Goal: Navigation & Orientation: Find specific page/section

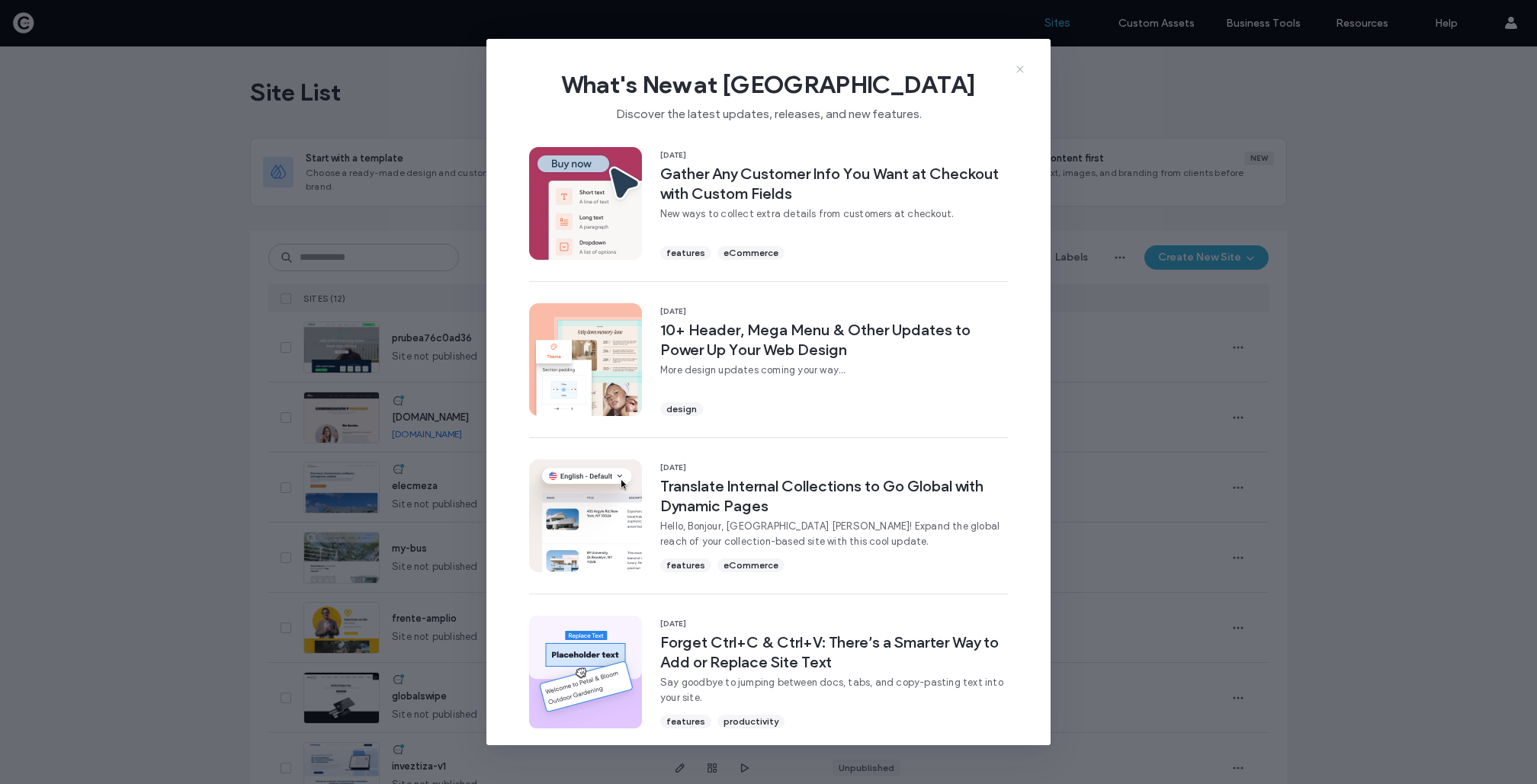
click at [1021, 65] on icon at bounding box center [1020, 69] width 12 height 12
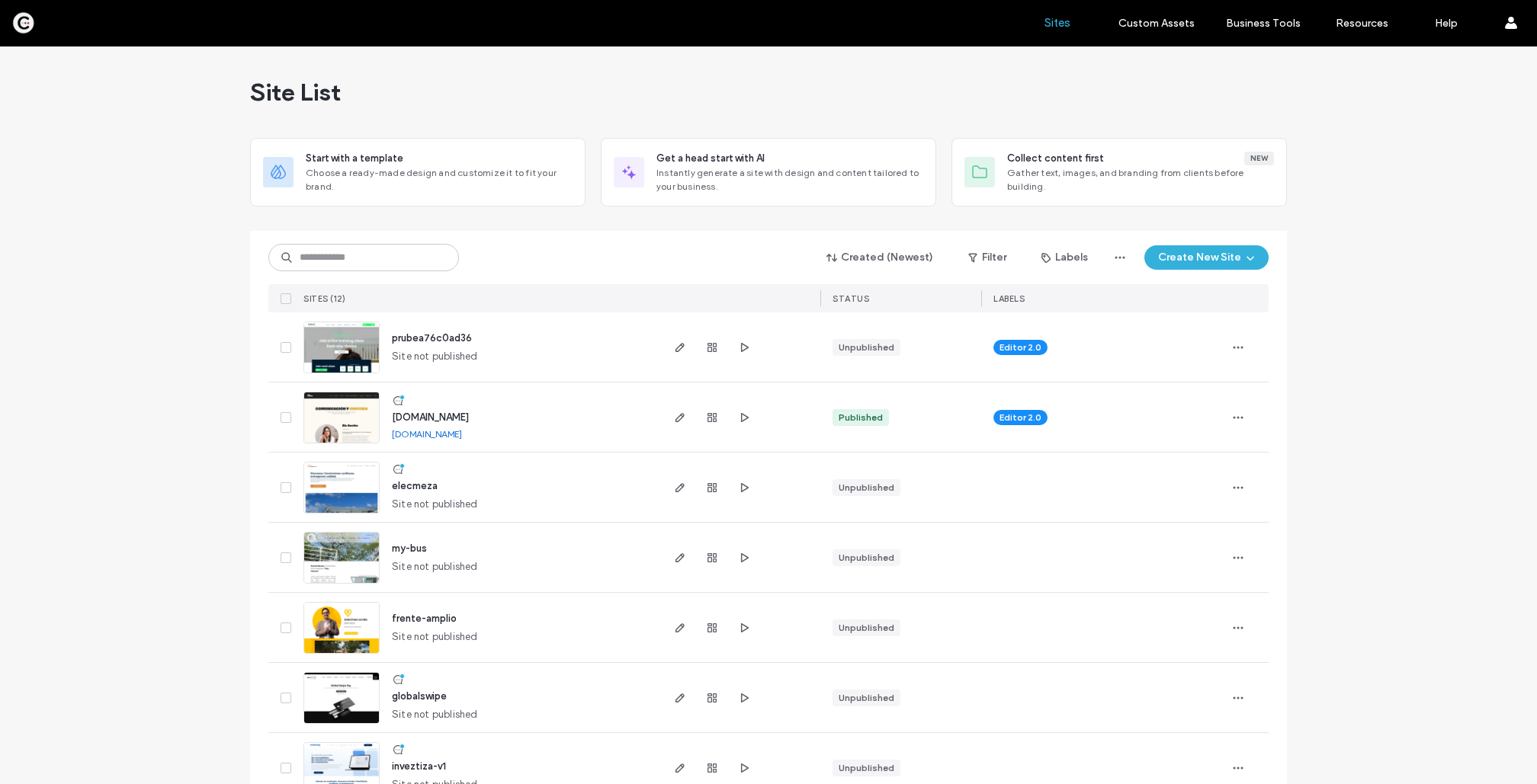
click at [314, 433] on img at bounding box center [342, 444] width 75 height 103
click at [1235, 421] on icon "button" at bounding box center [1237, 417] width 12 height 12
click at [716, 429] on div at bounding box center [712, 417] width 83 height 69
click at [706, 418] on icon "button" at bounding box center [711, 417] width 12 height 12
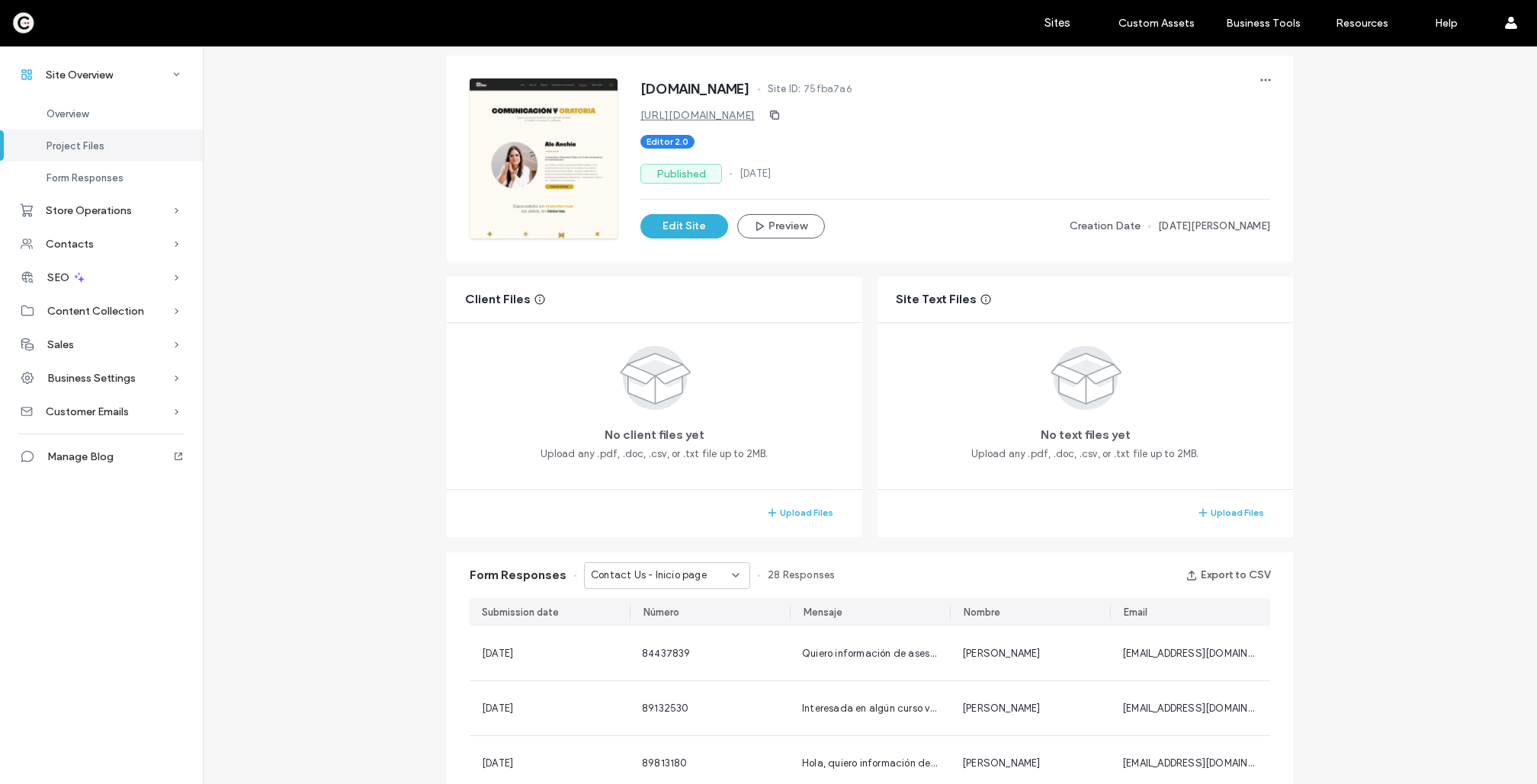
scroll to position [125, 0]
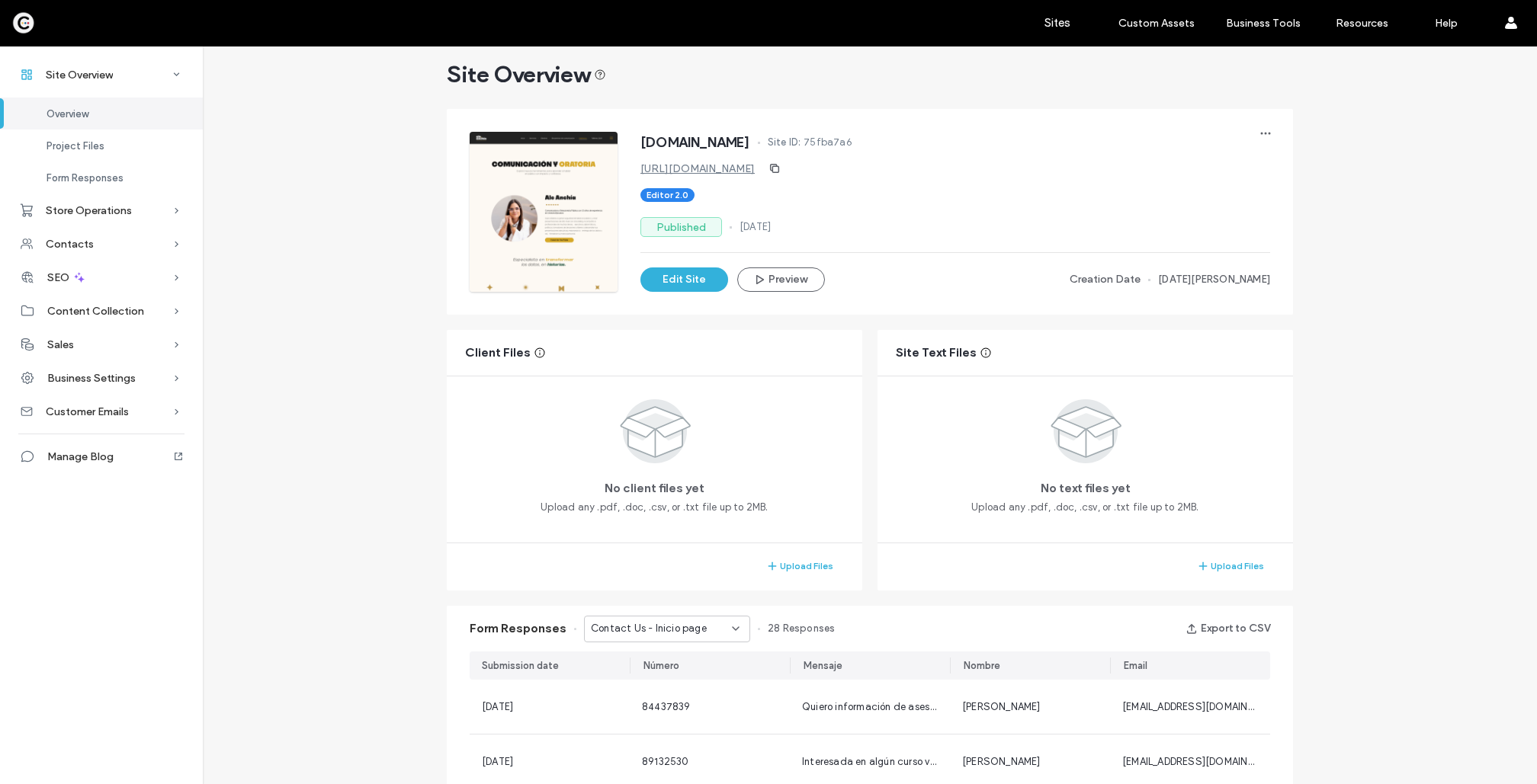
scroll to position [26, 0]
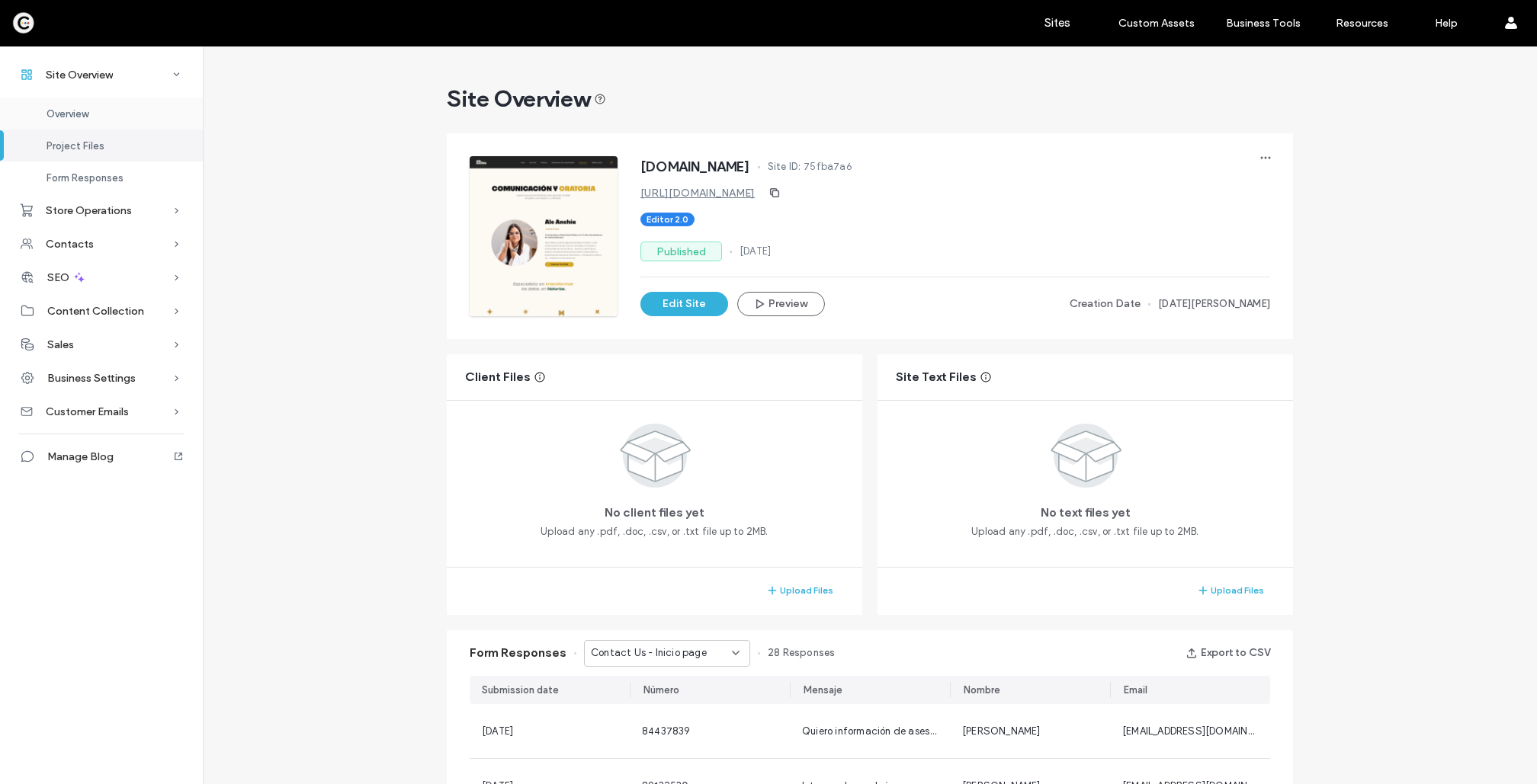
click at [75, 110] on span "Overview" at bounding box center [68, 114] width 42 height 11
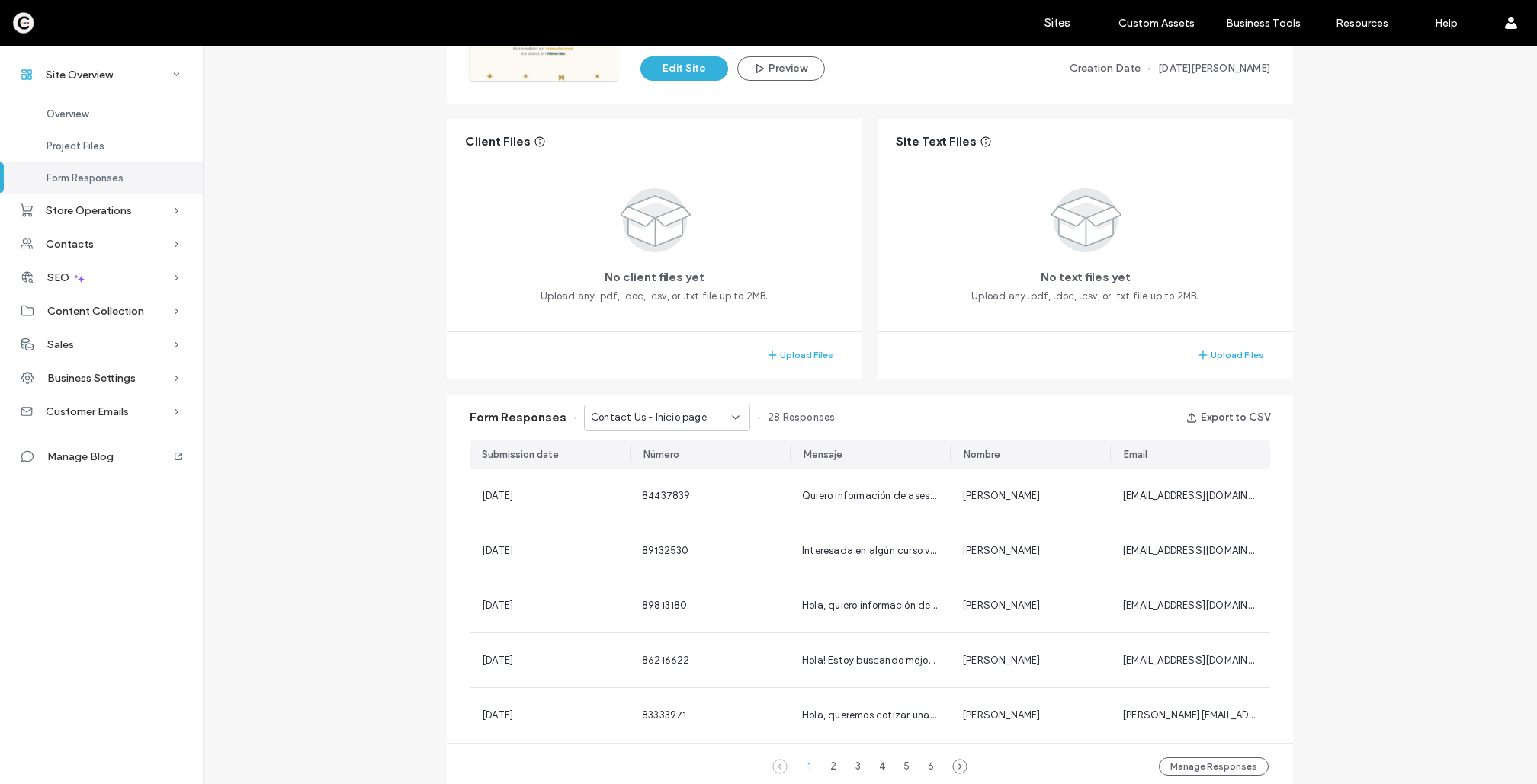
scroll to position [288, 0]
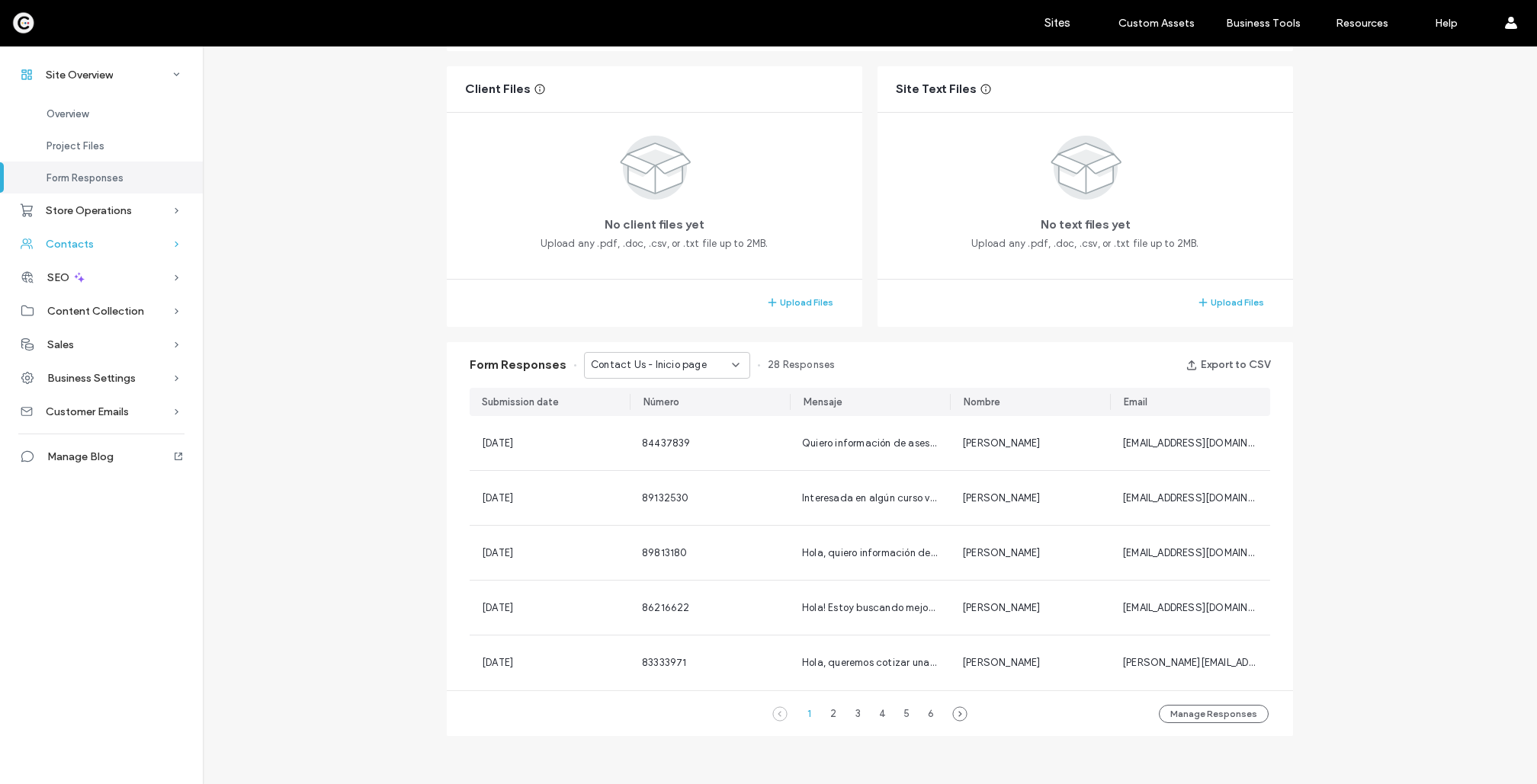
click at [112, 234] on div "Contacts" at bounding box center [101, 244] width 203 height 33
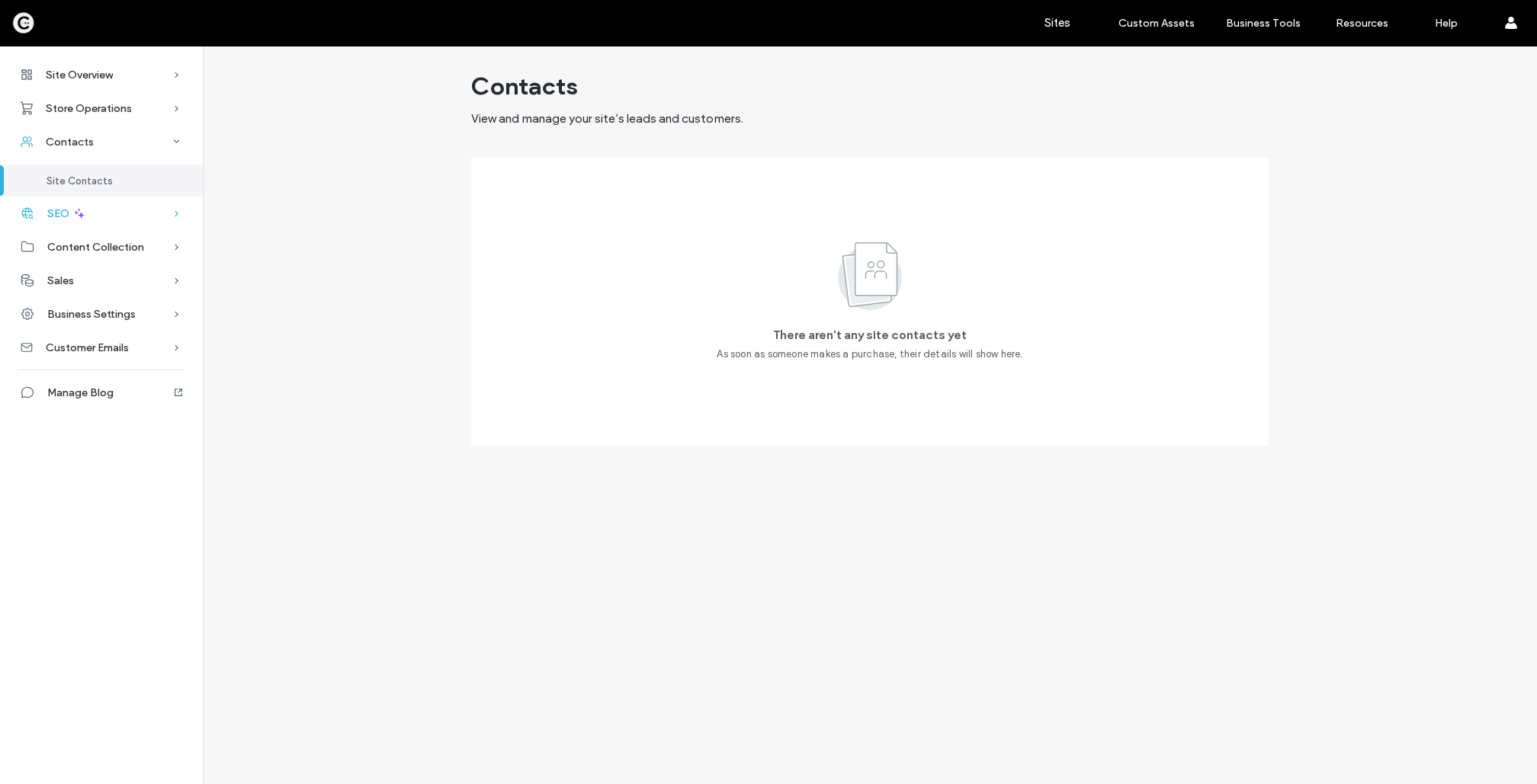
click at [114, 213] on div "SEO" at bounding box center [101, 213] width 203 height 33
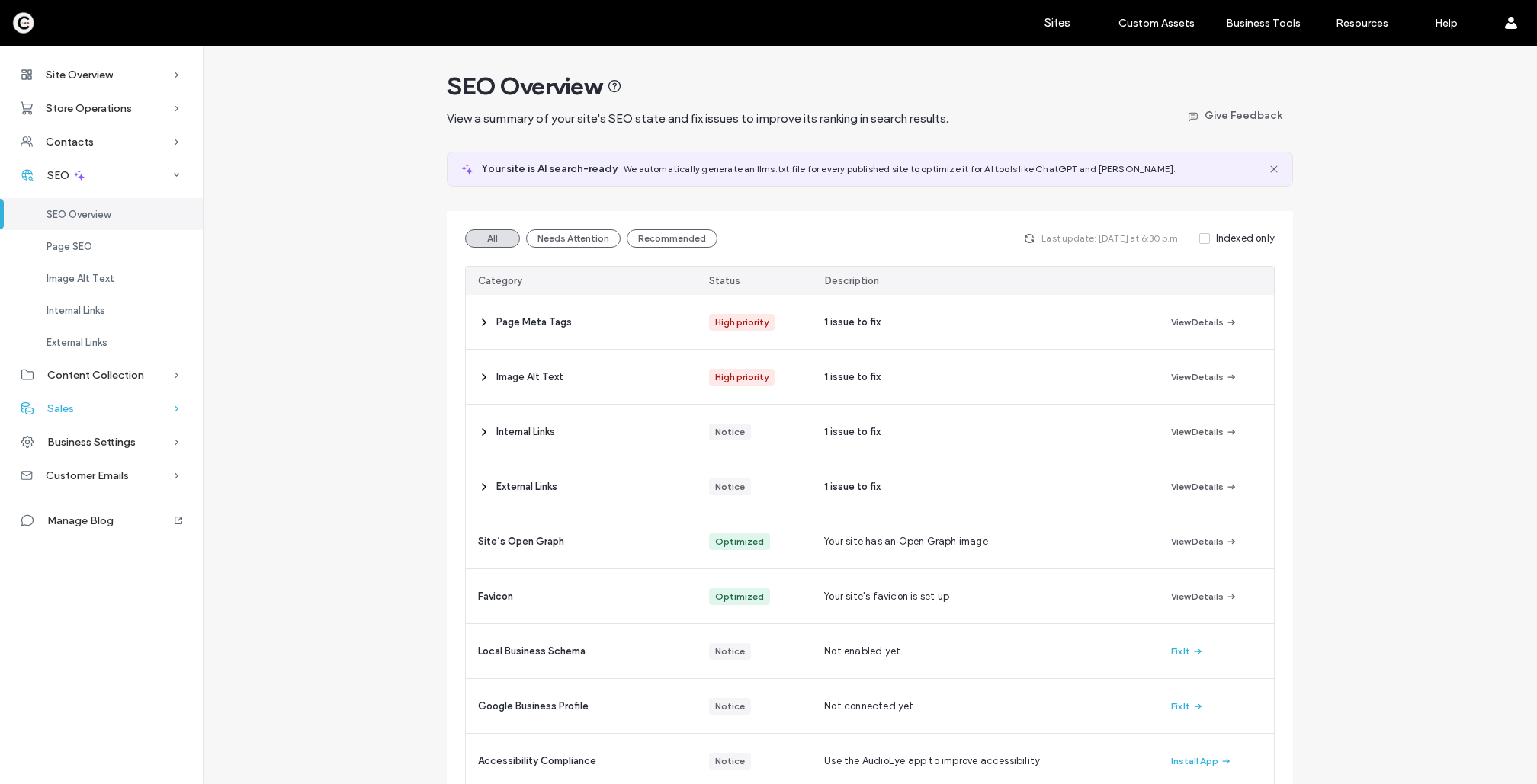
click at [104, 406] on div "Sales" at bounding box center [101, 408] width 203 height 33
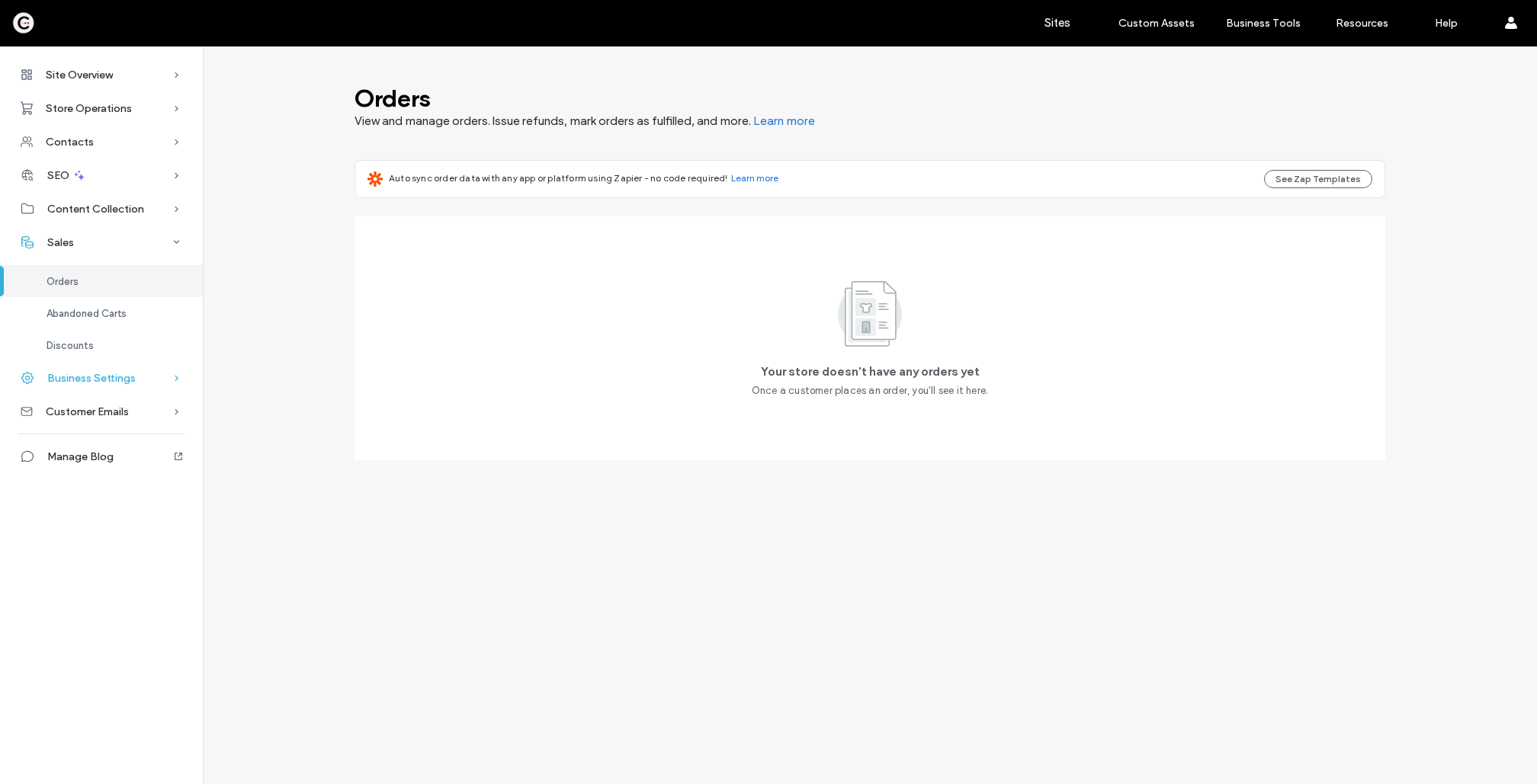
click at [111, 382] on span "Business Settings" at bounding box center [91, 378] width 88 height 13
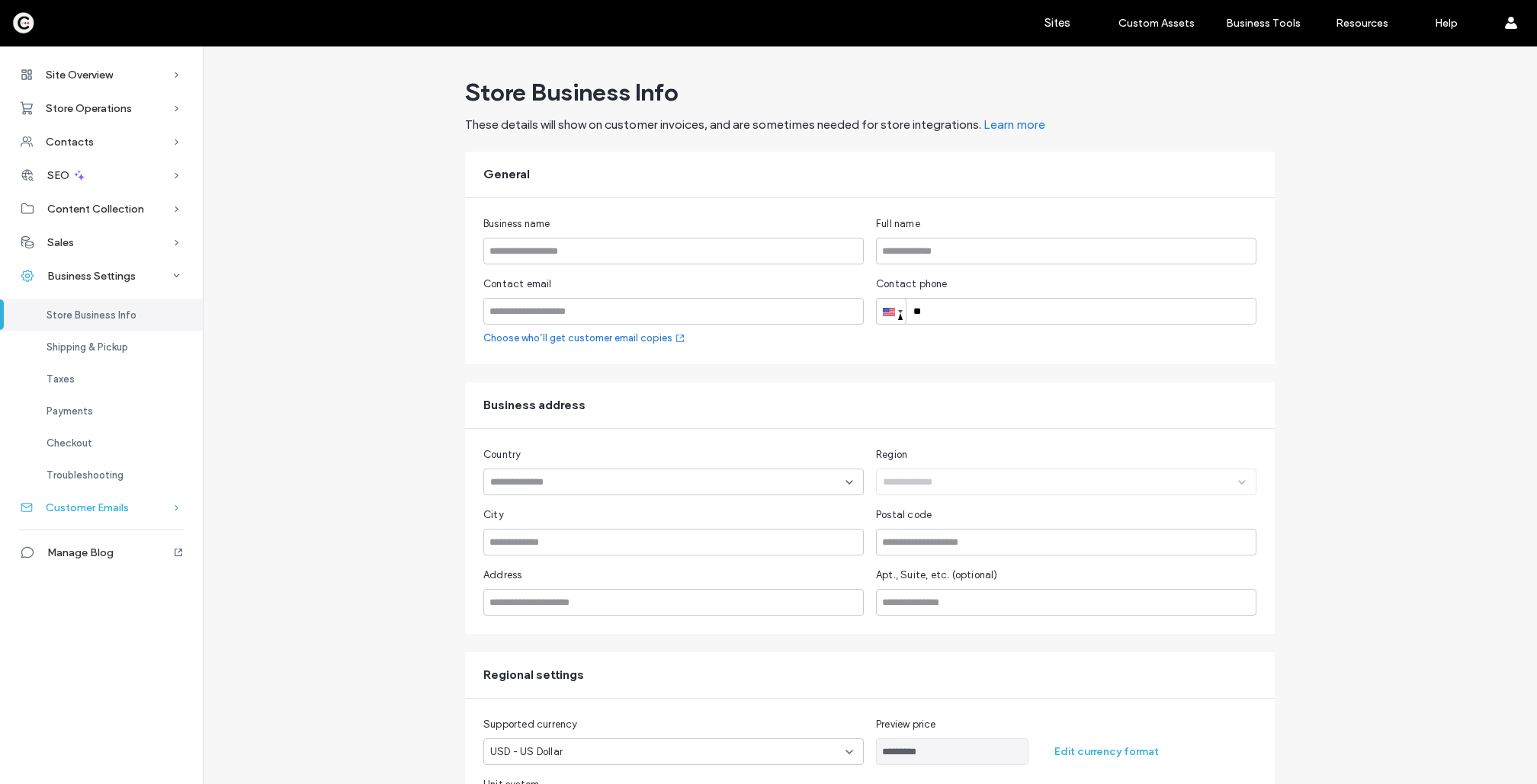
click at [105, 502] on span "Customer Emails" at bounding box center [87, 508] width 83 height 13
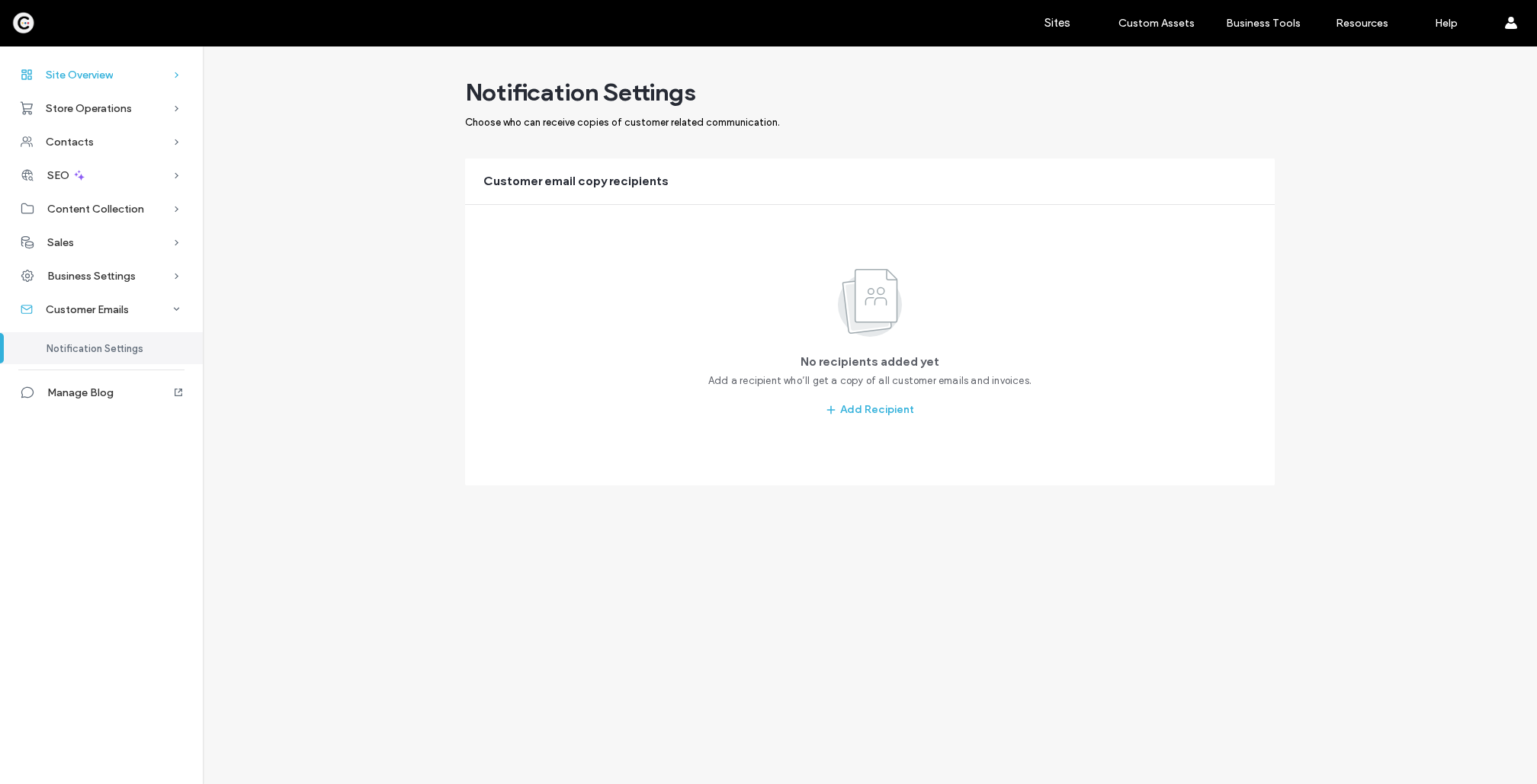
click at [90, 71] on span "Site Overview" at bounding box center [79, 75] width 67 height 13
